Goal: Information Seeking & Learning: Learn about a topic

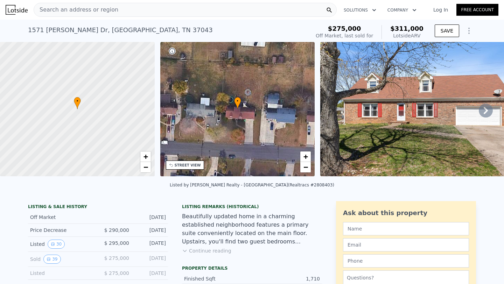
click at [95, 13] on span "Search an address or region" at bounding box center [76, 10] width 84 height 8
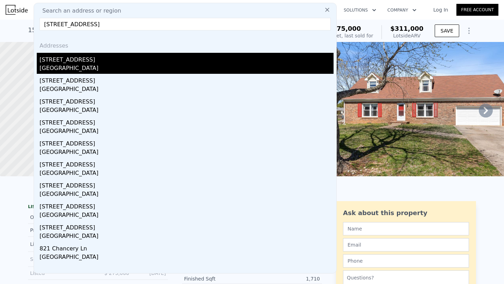
type input "[STREET_ADDRESS]"
click at [65, 67] on div "[GEOGRAPHIC_DATA]" at bounding box center [187, 69] width 294 height 10
type input "3"
type input "2.5"
type input "1340"
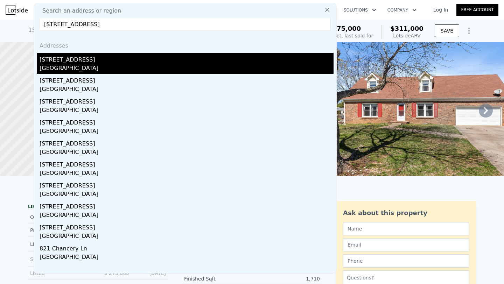
type input "2323"
type input "9147.6"
type input "13503.6"
type input "$ 312,000"
type input "$ 149,583"
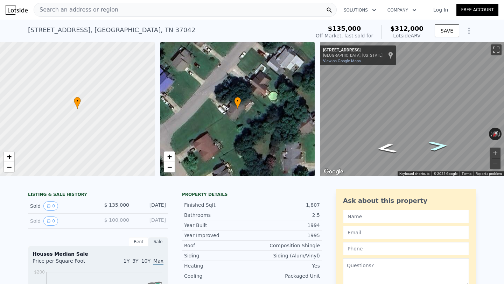
click at [438, 146] on icon "Go Southwest, Chancery Ln" at bounding box center [438, 146] width 36 height 14
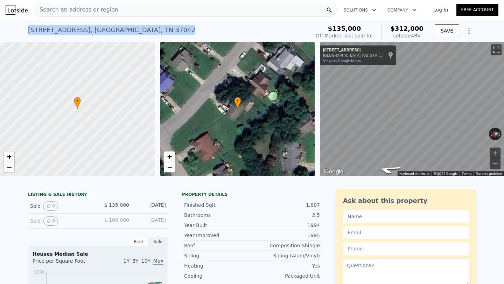
drag, startPoint x: 147, startPoint y: 29, endPoint x: 28, endPoint y: 27, distance: 119.5
click at [28, 27] on div "[STREET_ADDRESS] Sold [DATE] for $135k (~ARV $312k )" at bounding box center [168, 32] width 280 height 20
copy div "[STREET_ADDRESS]"
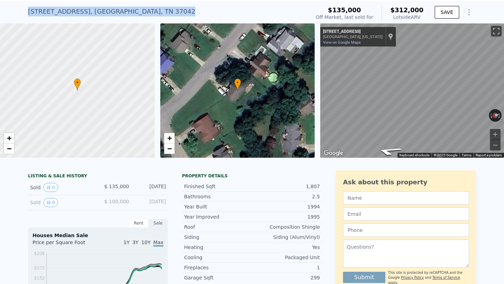
scroll to position [19, 0]
drag, startPoint x: 97, startPoint y: 130, endPoint x: 89, endPoint y: 29, distance: 100.9
click at [89, 29] on div at bounding box center [78, 90] width 186 height 161
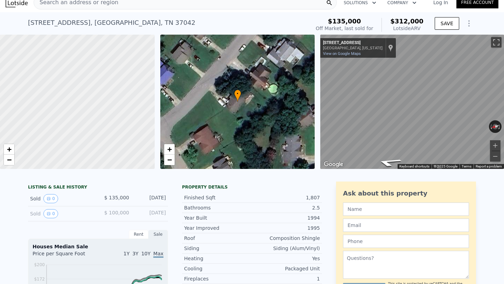
scroll to position [6, 0]
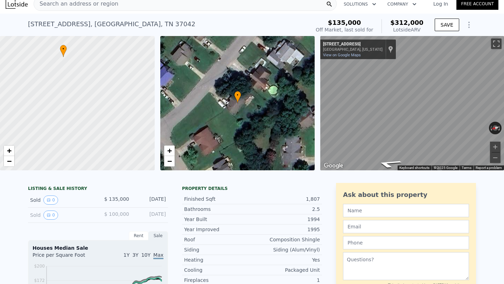
drag, startPoint x: 87, startPoint y: 91, endPoint x: 81, endPoint y: 145, distance: 54.6
click at [81, 145] on div at bounding box center [78, 103] width 186 height 161
click at [8, 162] on span "−" at bounding box center [9, 161] width 5 height 9
click at [8, 150] on span "+" at bounding box center [9, 150] width 5 height 9
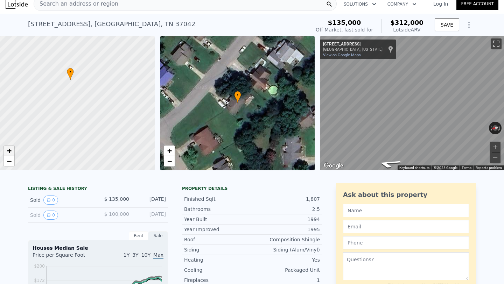
click at [8, 150] on span "+" at bounding box center [9, 150] width 5 height 9
drag, startPoint x: 103, startPoint y: 118, endPoint x: 123, endPoint y: 122, distance: 21.1
click at [123, 122] on div at bounding box center [78, 103] width 186 height 161
click at [11, 163] on span "−" at bounding box center [9, 161] width 5 height 9
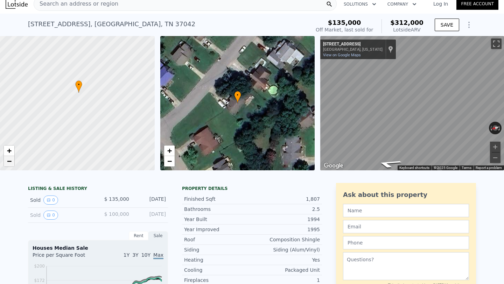
click at [11, 163] on span "−" at bounding box center [9, 161] width 5 height 9
click at [7, 152] on span "+" at bounding box center [9, 150] width 5 height 9
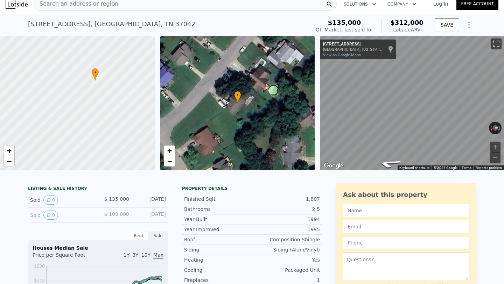
drag, startPoint x: 115, startPoint y: 83, endPoint x: 124, endPoint y: 144, distance: 61.9
click at [124, 144] on div at bounding box center [78, 103] width 186 height 161
click at [8, 153] on span "+" at bounding box center [9, 150] width 5 height 9
click at [8, 152] on span "+" at bounding box center [9, 150] width 5 height 9
drag, startPoint x: 80, startPoint y: 109, endPoint x: 21, endPoint y: 199, distance: 108.1
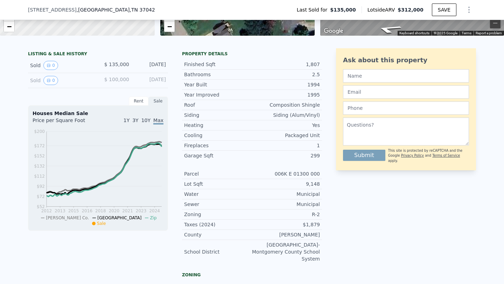
scroll to position [0, 0]
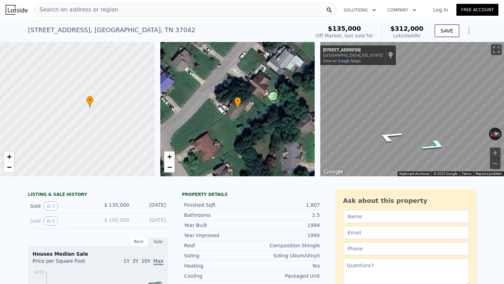
click at [433, 146] on icon "Go Southwest, Chancery Ln" at bounding box center [435, 146] width 49 height 18
click at [405, 137] on icon "Go Northeast, Chancery Ln" at bounding box center [405, 136] width 49 height 14
click at [405, 137] on icon "Go Northeast, Chancery Ln" at bounding box center [404, 136] width 49 height 14
click at [405, 137] on icon "Go Northeast, Chancery Ln" at bounding box center [403, 136] width 50 height 14
click at [274, 101] on div "• + − • + − ← Move left → Move right ↑ Move up ↓ Move down + Zoom in - Zoom out…" at bounding box center [252, 109] width 504 height 135
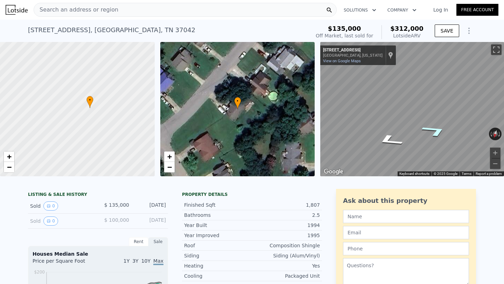
click at [436, 132] on icon "Go Southwest, Chancery Ln" at bounding box center [435, 131] width 49 height 19
click at [436, 132] on icon "Go Southwest, Chancery Ln" at bounding box center [435, 131] width 47 height 18
click at [494, 150] on button "Zoom in" at bounding box center [495, 153] width 11 height 11
click at [494, 165] on button "Zoom out" at bounding box center [495, 164] width 11 height 11
click at [493, 164] on button "Zoom out" at bounding box center [495, 164] width 11 height 11
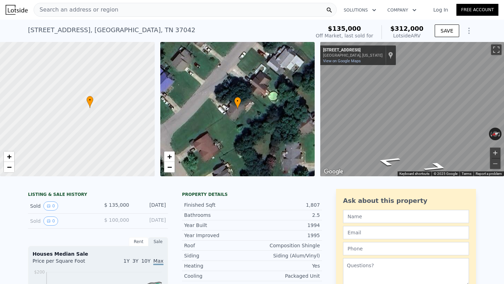
click at [495, 150] on button "Zoom in" at bounding box center [495, 153] width 11 height 11
click at [497, 164] on button "Zoom out" at bounding box center [495, 164] width 11 height 11
click at [496, 164] on button "Zoom out" at bounding box center [495, 164] width 11 height 11
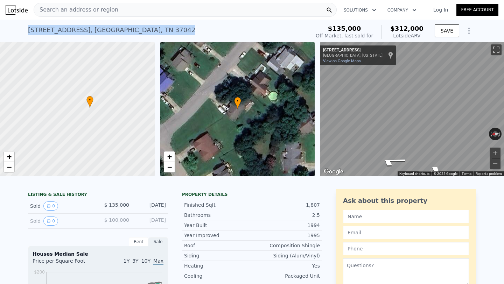
drag, startPoint x: 27, startPoint y: 29, endPoint x: 142, endPoint y: 31, distance: 115.3
click at [142, 31] on div "[STREET_ADDRESS] Sold [DATE] for $135k (~ARV $312k ) $135,000 Off Market, last …" at bounding box center [252, 31] width 504 height 22
copy div "[STREET_ADDRESS]"
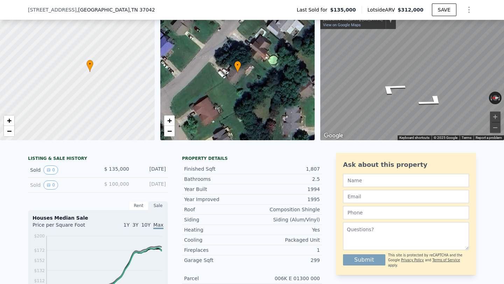
scroll to position [33, 0]
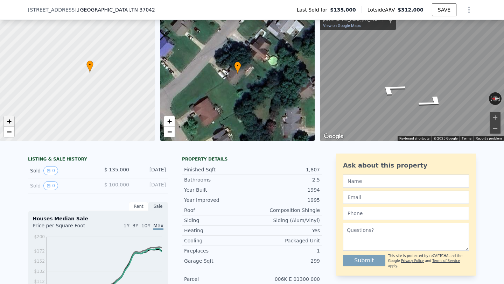
click at [11, 120] on span "+" at bounding box center [9, 121] width 5 height 9
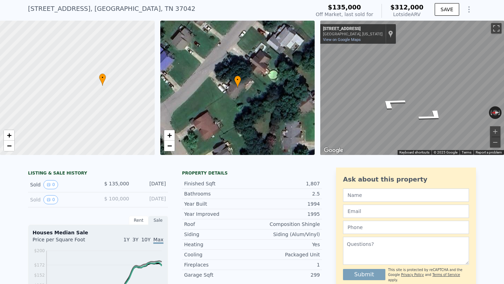
scroll to position [21, 0]
click at [10, 135] on span "+" at bounding box center [9, 135] width 5 height 9
drag, startPoint x: 130, startPoint y: 112, endPoint x: 26, endPoint y: 130, distance: 105.0
click at [26, 130] on div at bounding box center [78, 88] width 186 height 161
